Goal: Task Accomplishment & Management: Use online tool/utility

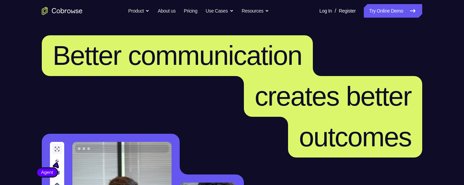
click at [370, 8] on link "Try Online Demo" at bounding box center [393, 11] width 58 height 14
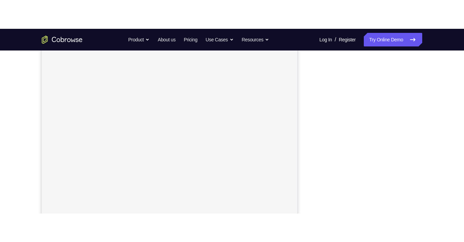
scroll to position [107, 0]
